Goal: Task Accomplishment & Management: Complete application form

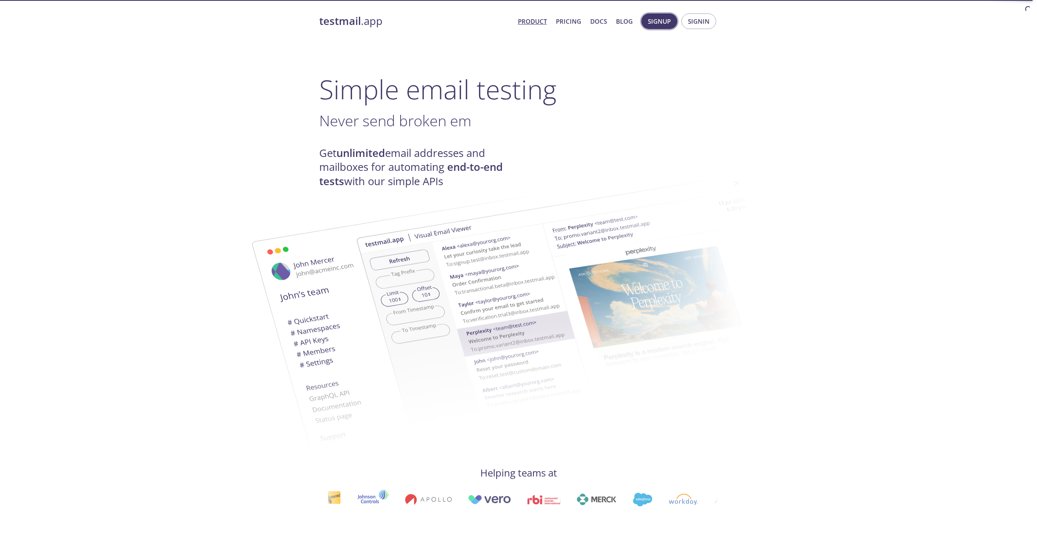
click at [662, 18] on span "Signup" at bounding box center [659, 21] width 23 height 11
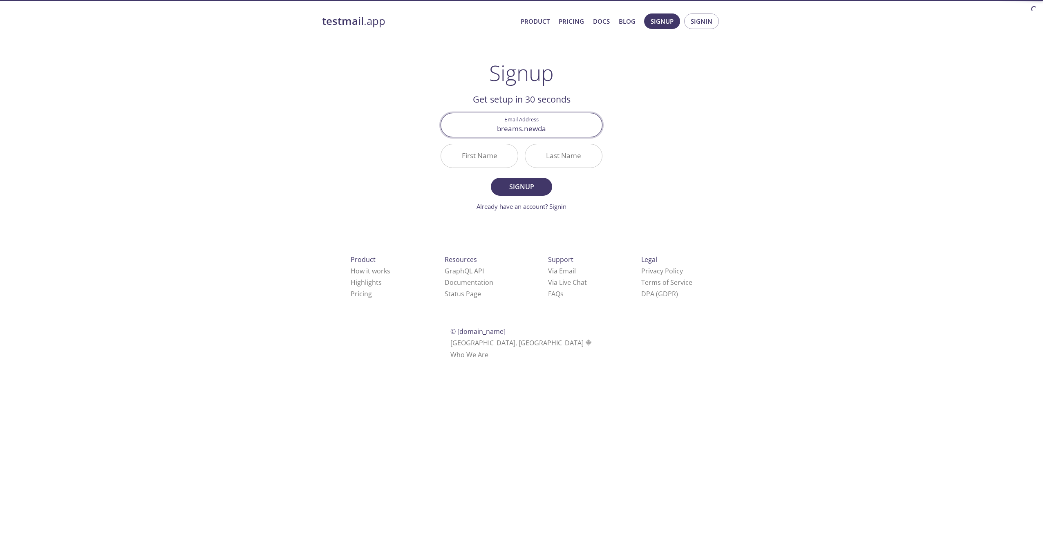
type input "[EMAIL_ADDRESS][DOMAIN_NAME]"
type input "Breams"
type input "breams"
click at [658, 166] on div "testmail .app Product Pricing Docs Blog Signup Signin Signup Get setup in 30 se…" at bounding box center [521, 195] width 418 height 375
click at [536, 183] on span "Signup" at bounding box center [521, 186] width 43 height 11
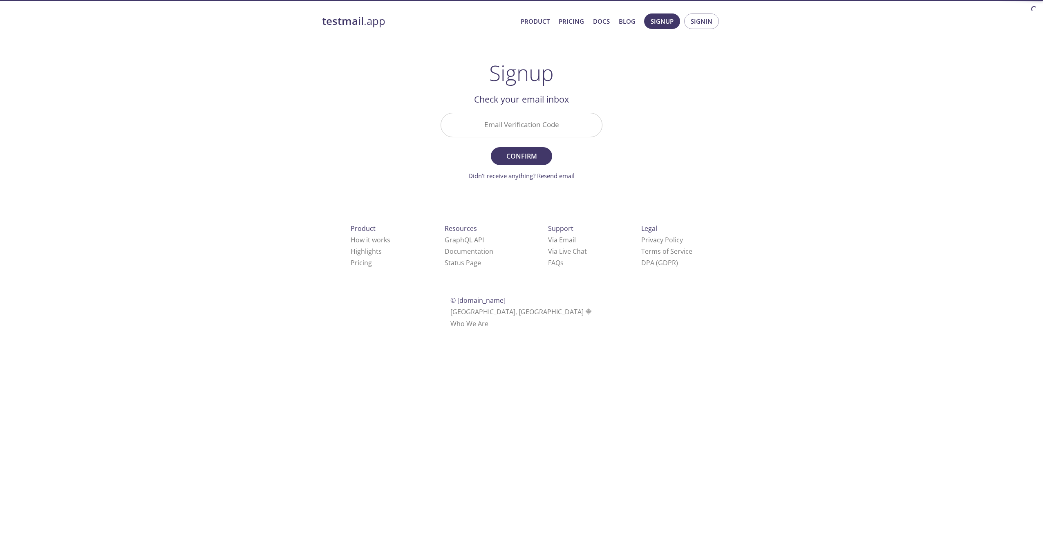
click at [523, 126] on input "Email Verification Code" at bounding box center [521, 124] width 161 height 23
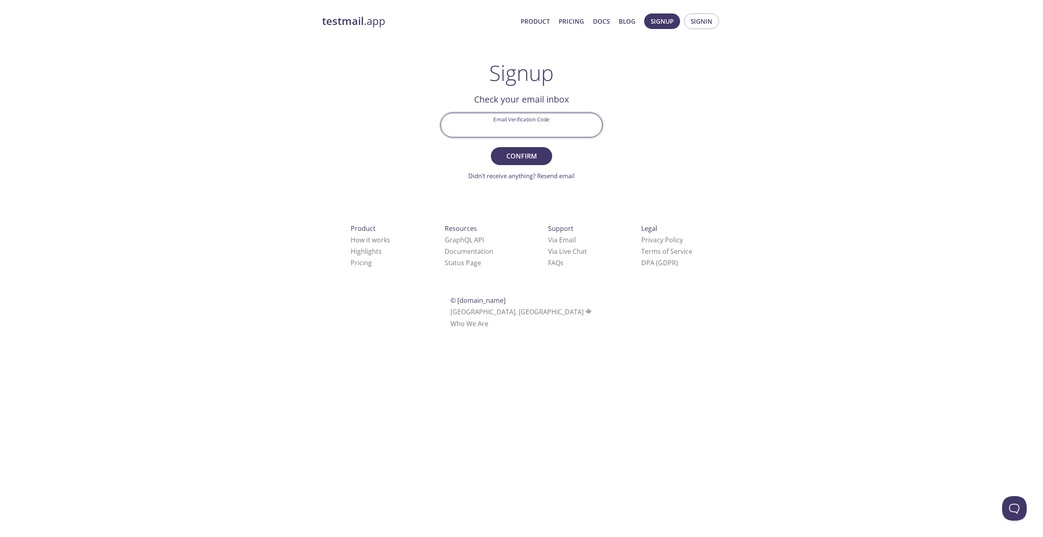
type input "e"
type input "E29LSCK"
click at [535, 158] on span "Confirm" at bounding box center [521, 155] width 43 height 11
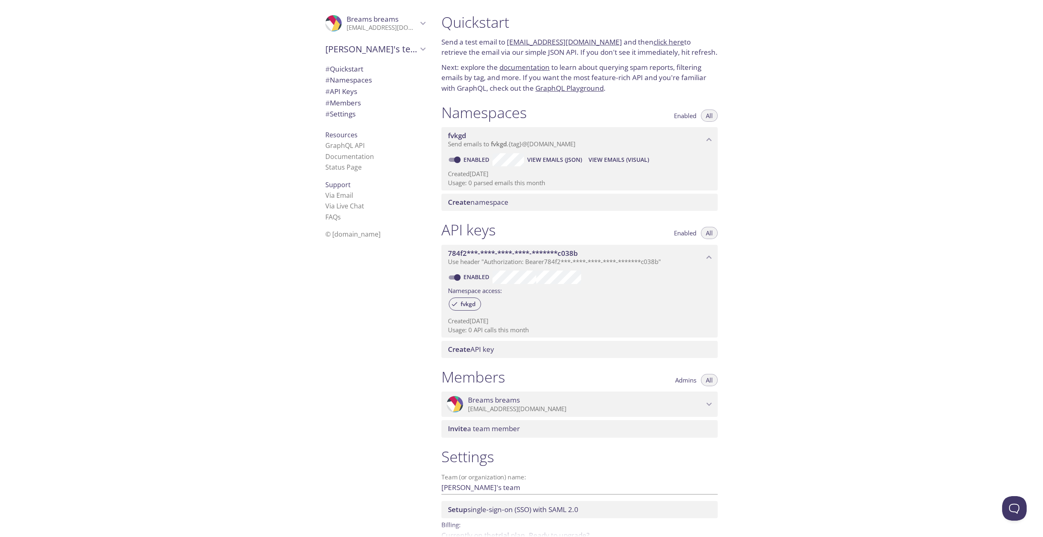
click at [565, 256] on span "784f2***-****-****-****-*******c038b" at bounding box center [513, 252] width 130 height 9
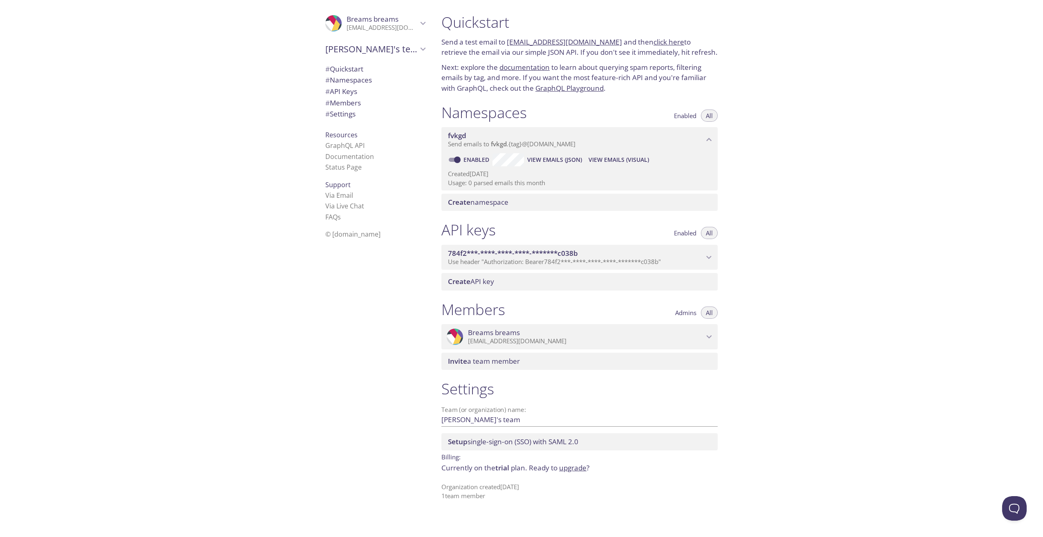
click at [565, 256] on span "784f2***-****-****-****-*******c038b" at bounding box center [513, 252] width 130 height 9
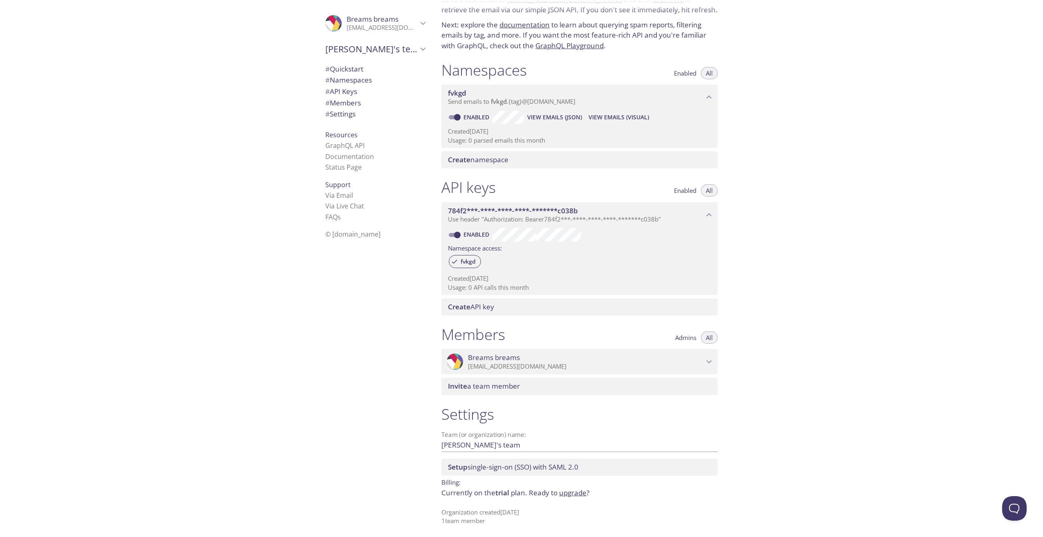
scroll to position [44, 0]
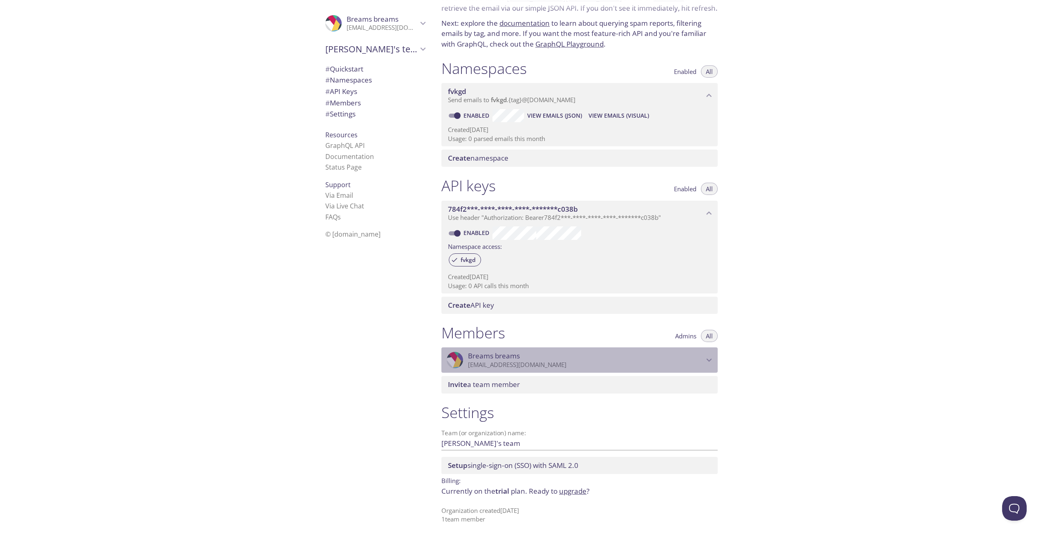
click at [661, 361] on p "[EMAIL_ADDRESS][DOMAIN_NAME]" at bounding box center [586, 365] width 236 height 8
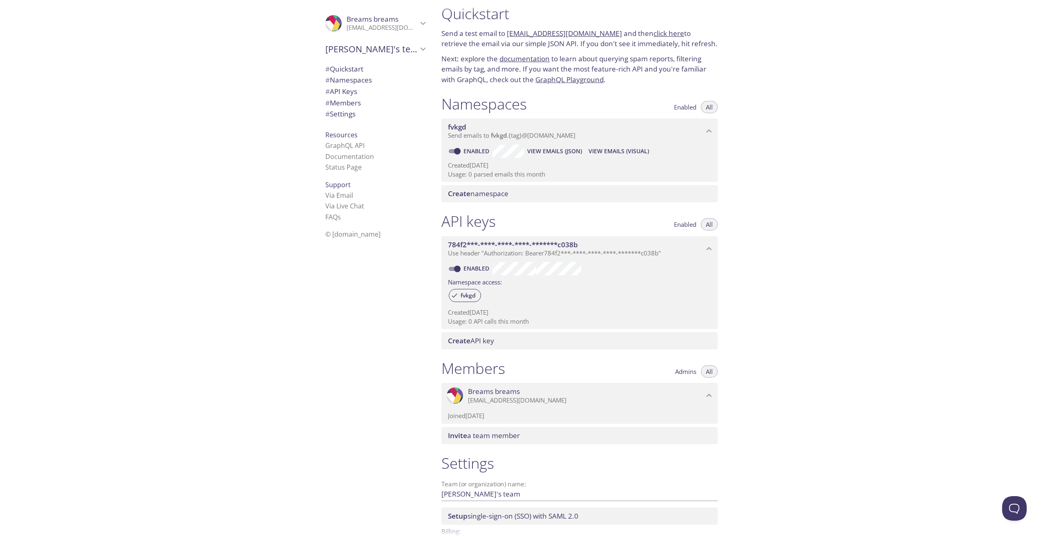
scroll to position [0, 0]
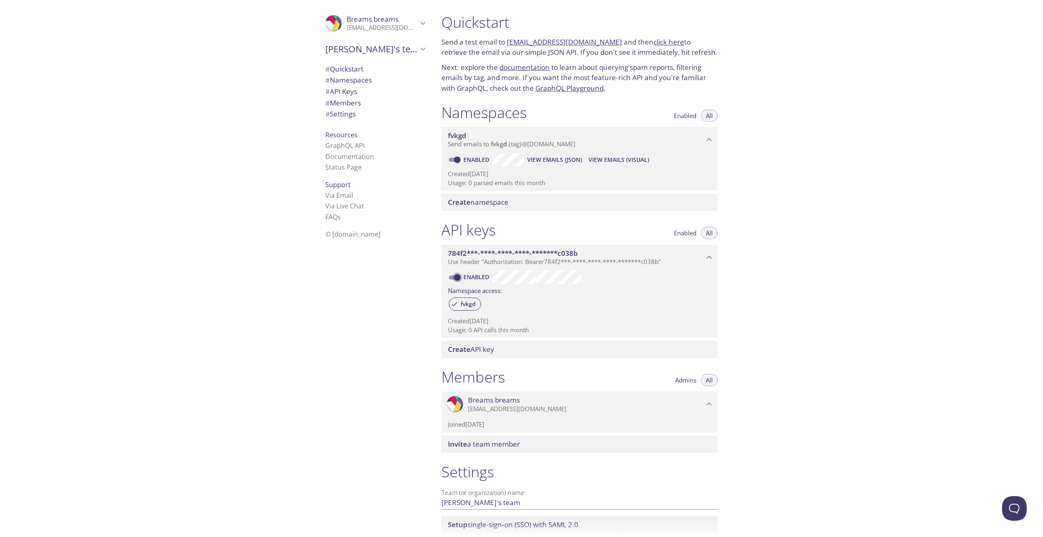
click at [455, 279] on input "Enabled" at bounding box center [457, 278] width 29 height 10
click at [454, 277] on span at bounding box center [454, 277] width 11 height 4
click at [454, 277] on input "Disabled" at bounding box center [450, 278] width 29 height 10
checkbox input "true"
